Goal: Find specific page/section: Find specific page/section

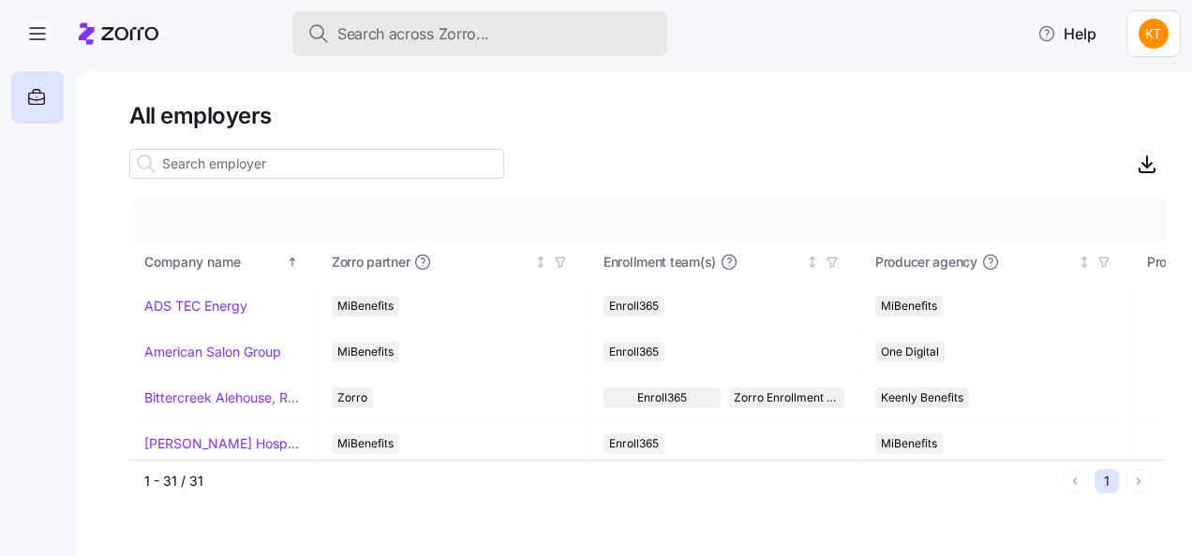
click at [365, 35] on span "Search across Zorro..." at bounding box center [413, 33] width 152 height 23
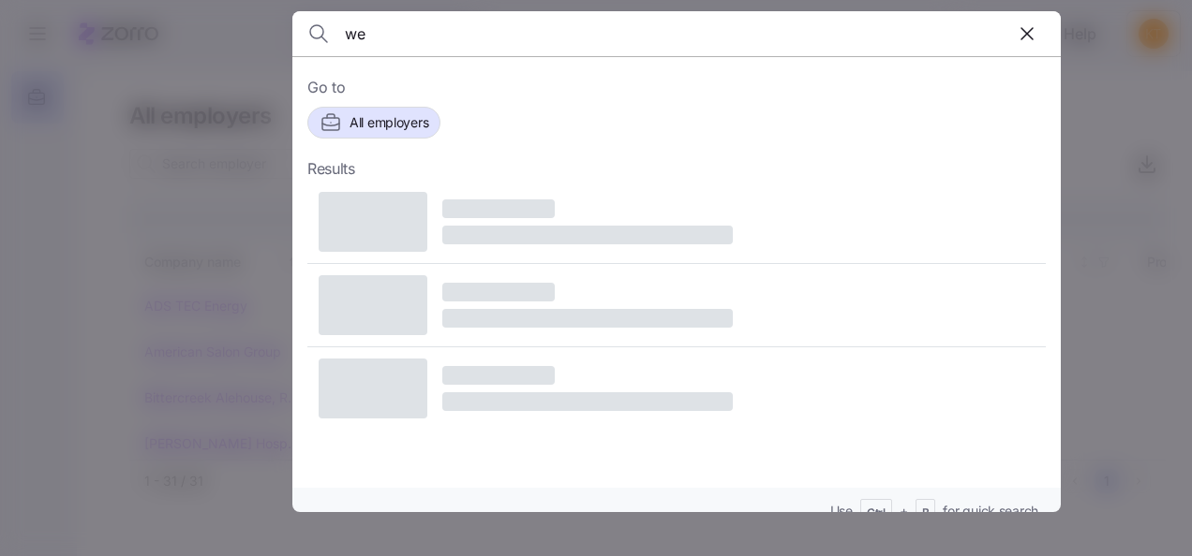
type input "w"
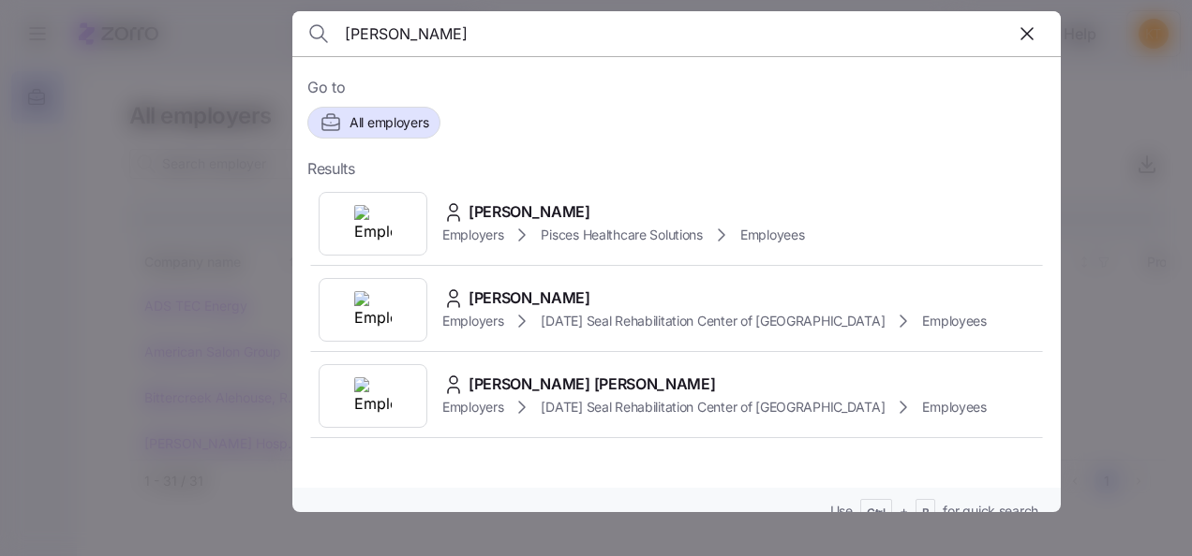
type input "[PERSON_NAME]"
